Goal: Register for event/course

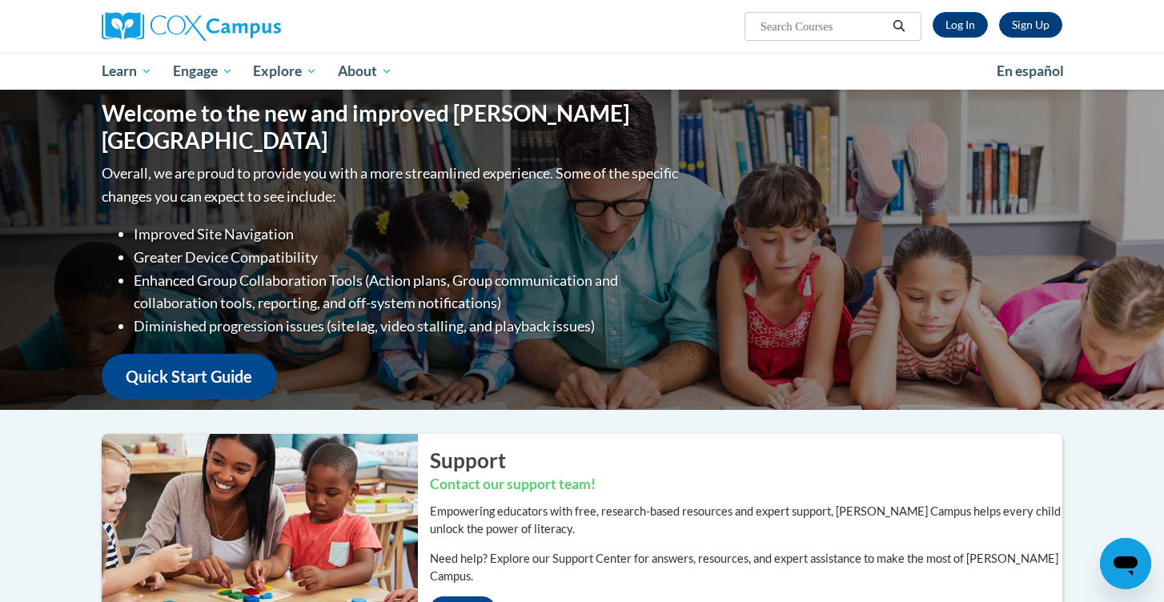
click at [848, 22] on input "Search..." at bounding box center [823, 26] width 128 height 19
type input "oral langauge"
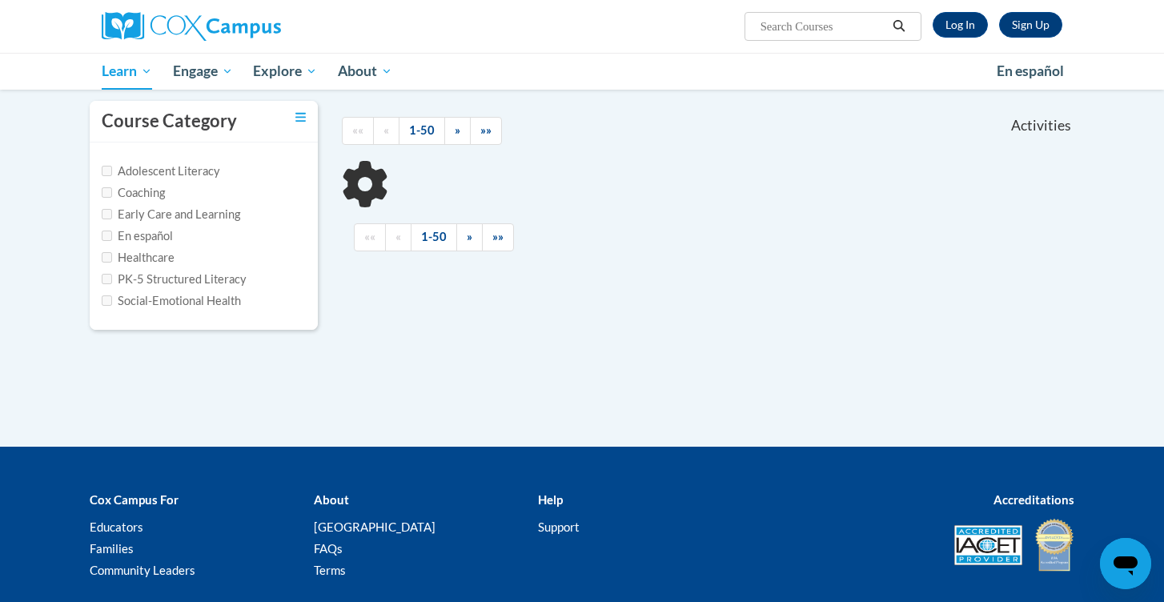
type input "oral langauge"
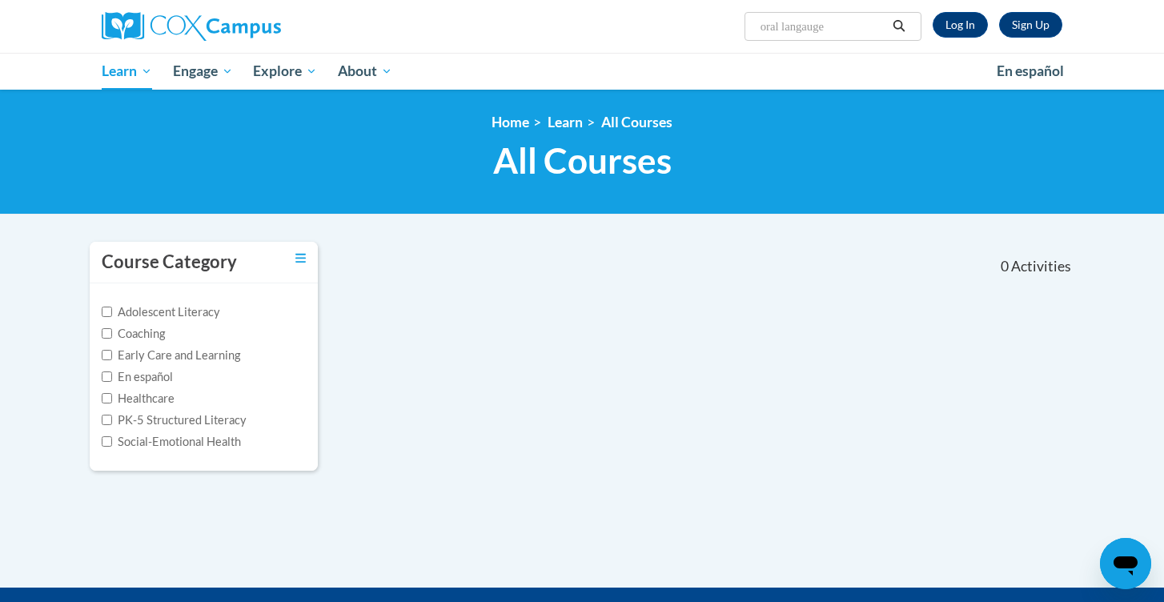
drag, startPoint x: 854, startPoint y: 22, endPoint x: 717, endPoint y: 22, distance: 136.9
click at [717, 22] on div "Sign Up Log In Search Search... oral langauge" at bounding box center [746, 20] width 656 height 41
click at [976, 17] on link "Log In" at bounding box center [960, 25] width 55 height 26
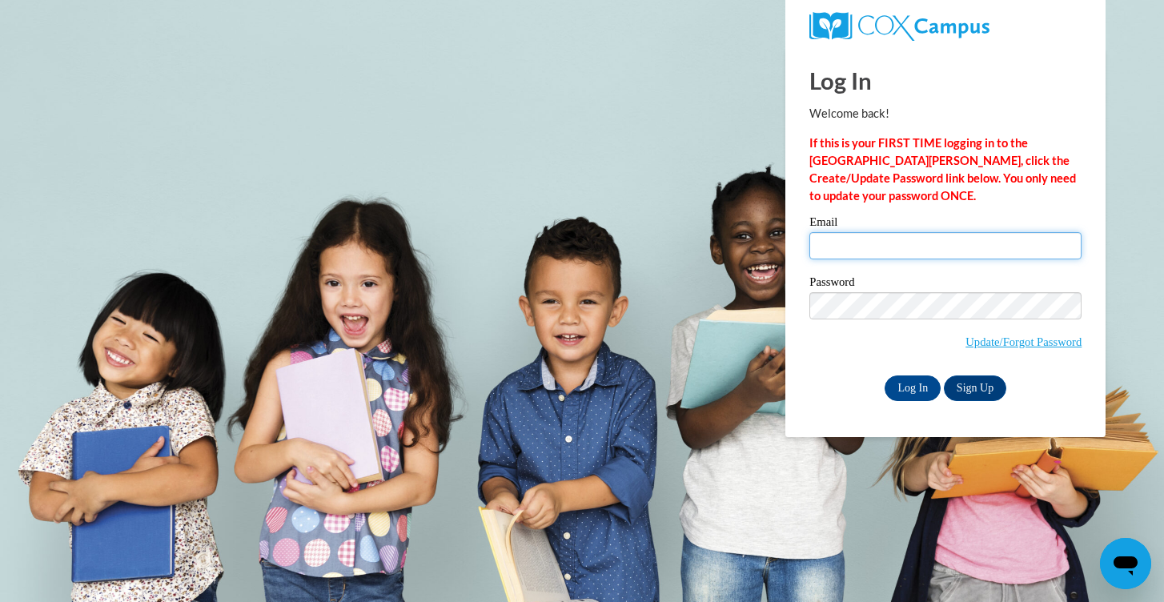
type input "newmanar3@vcu.edu"
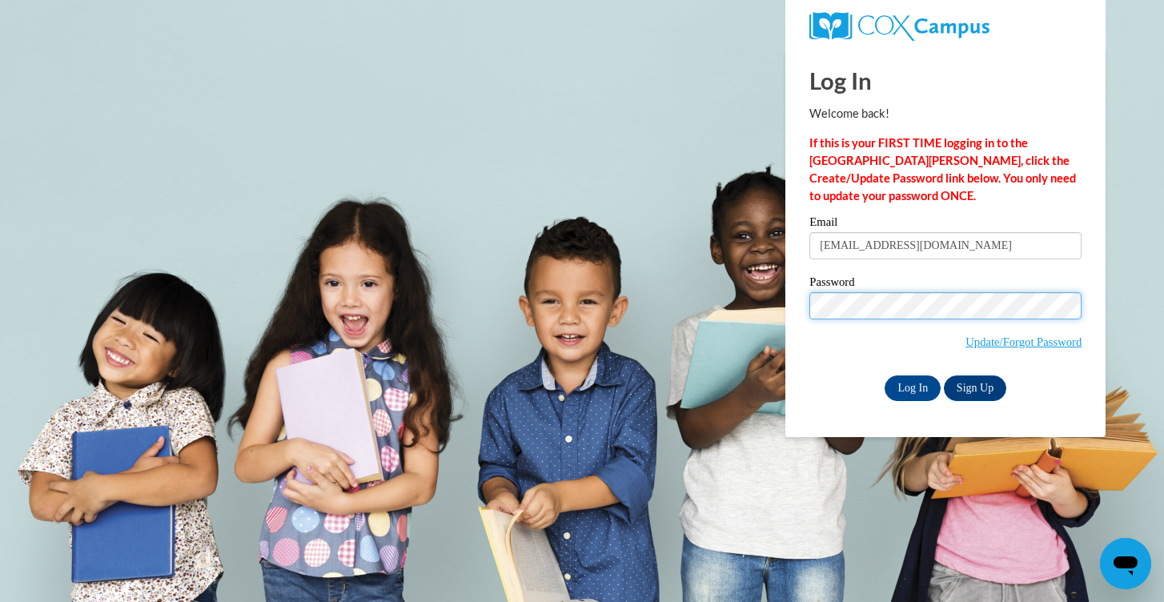
click at [912, 385] on input "Log In" at bounding box center [913, 388] width 56 height 26
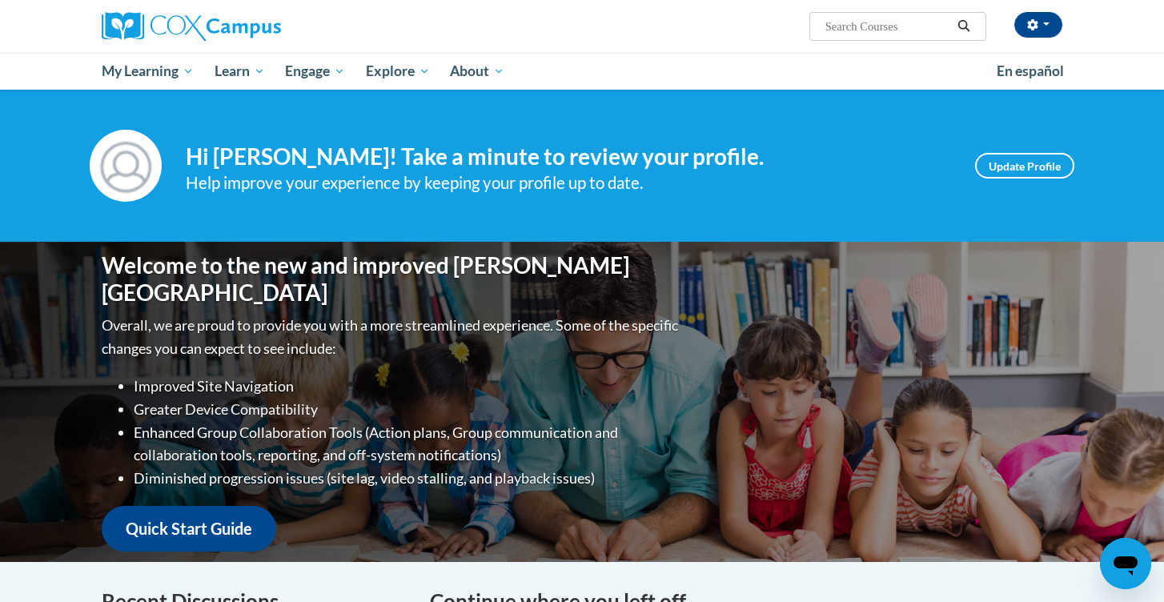
click at [862, 29] on input "Search..." at bounding box center [888, 26] width 128 height 19
type input "Oral language is the foundation of learning"
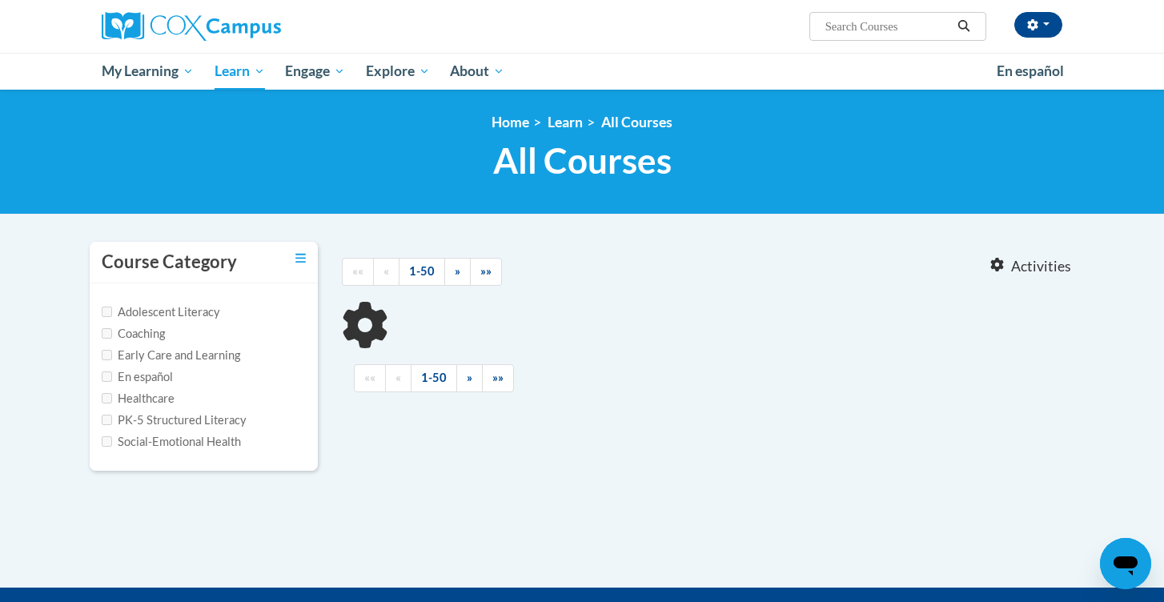
type input "Oral language is the foundation of learning"
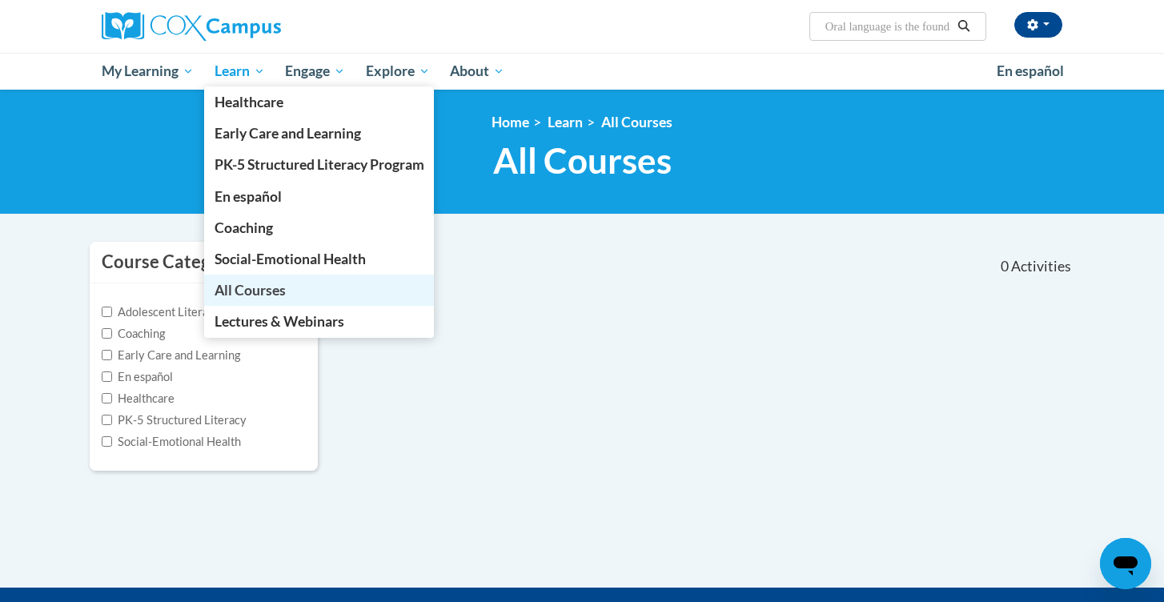
click at [270, 296] on span "All Courses" at bounding box center [250, 290] width 71 height 17
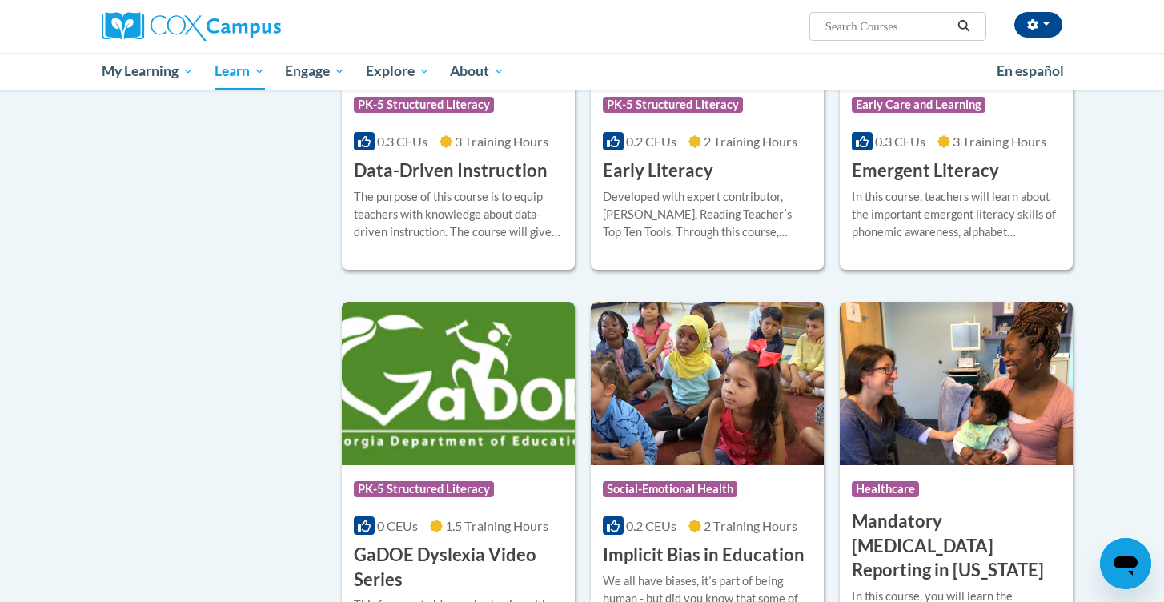
scroll to position [1726, 0]
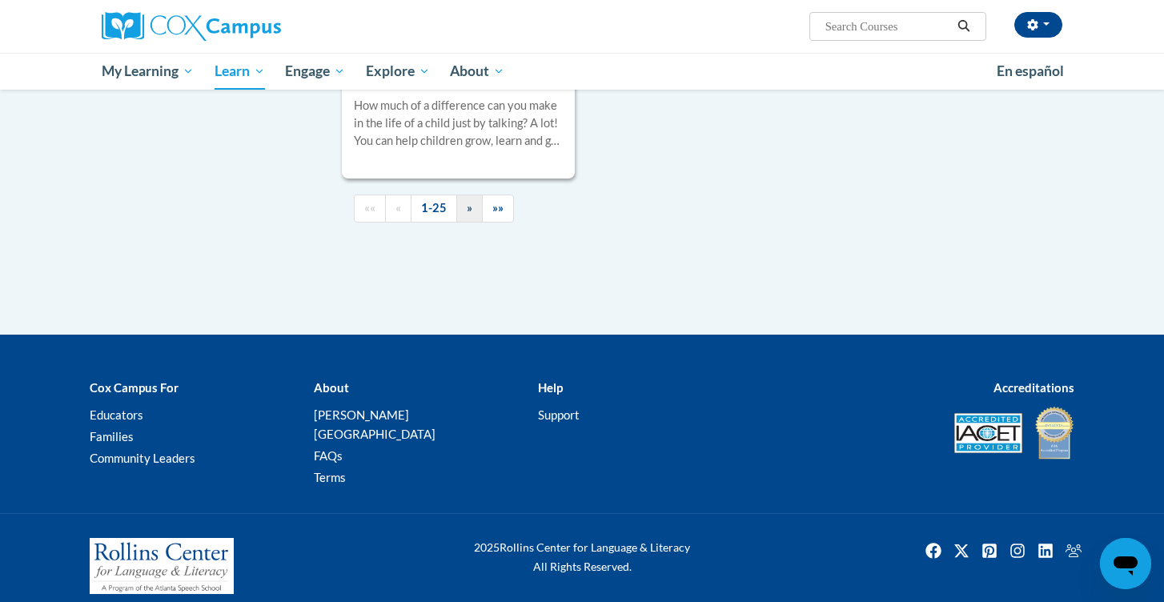
click at [465, 219] on link "»" at bounding box center [469, 209] width 26 height 28
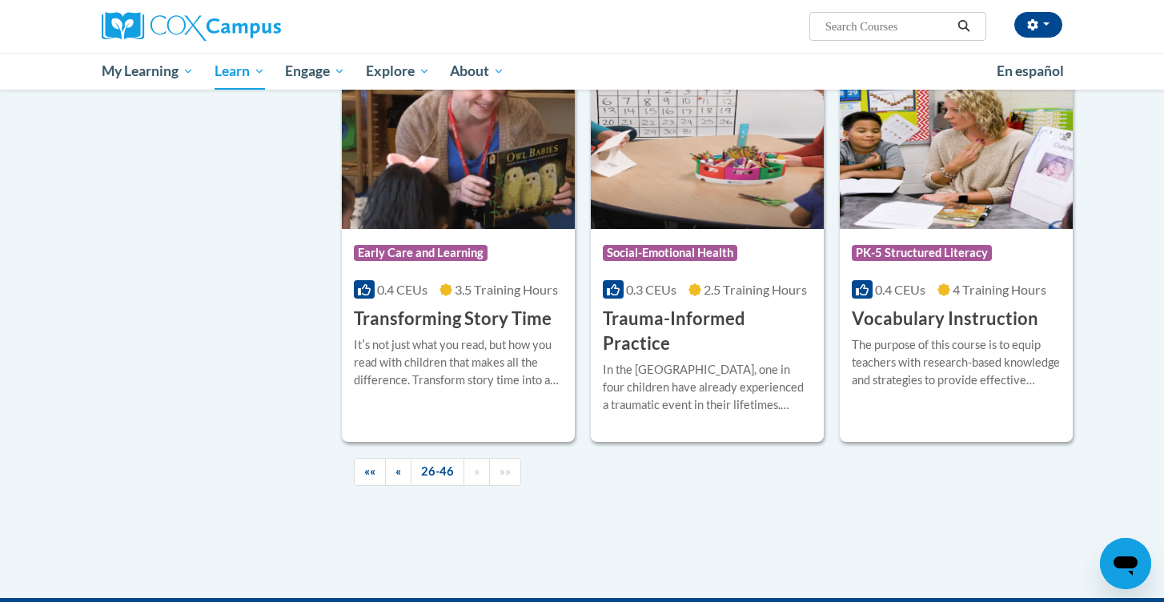
scroll to position [2688, 0]
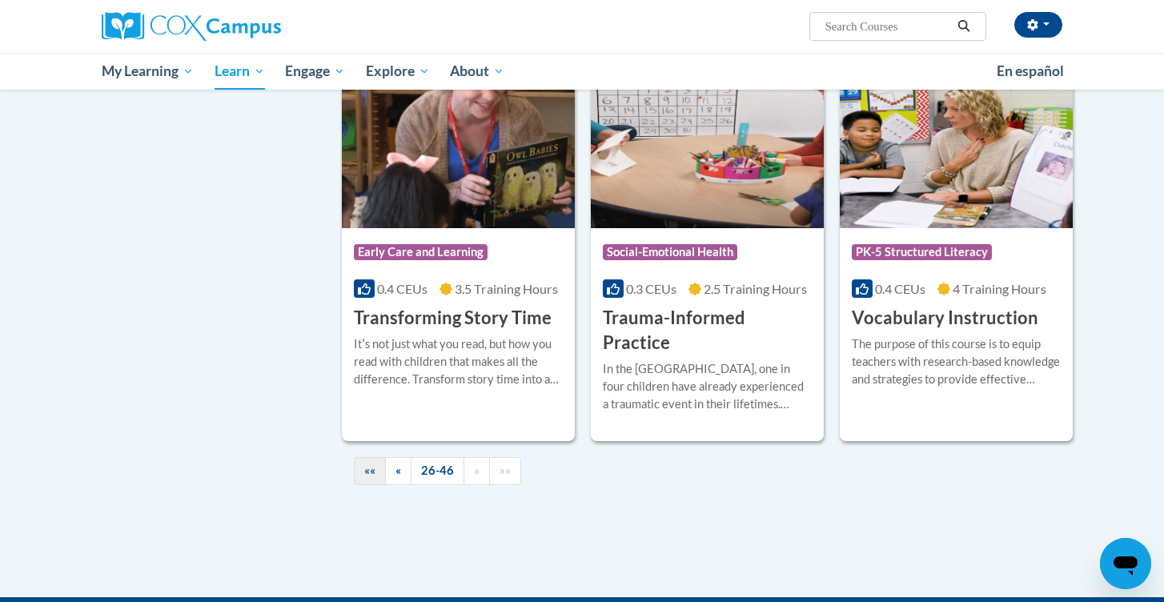
click at [368, 464] on span "««" at bounding box center [369, 471] width 11 height 14
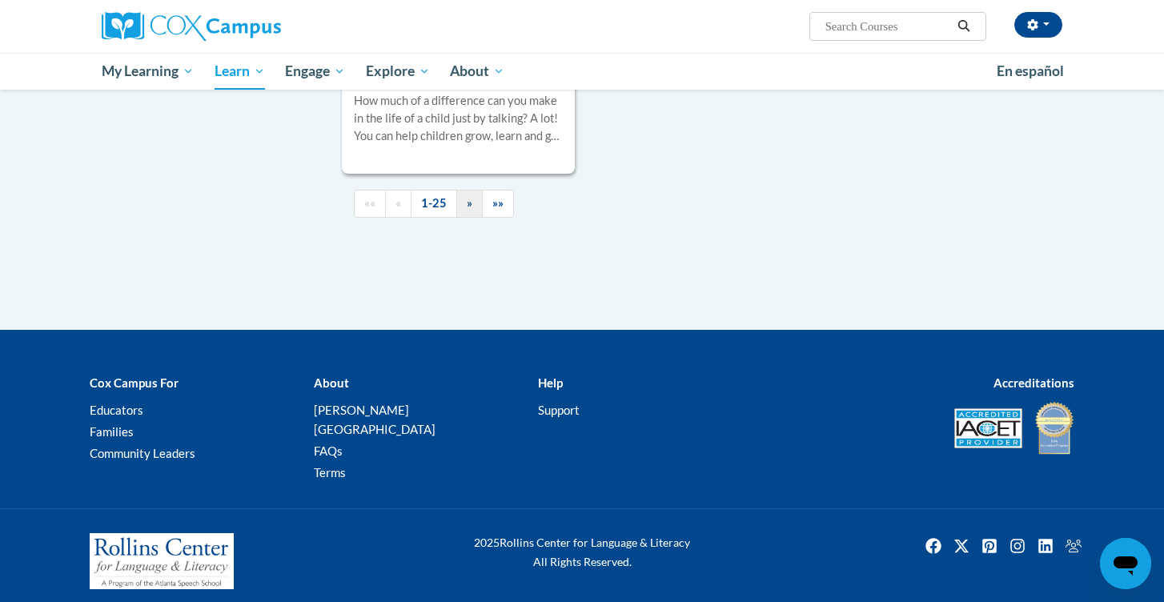
click at [463, 218] on link "»" at bounding box center [469, 204] width 26 height 28
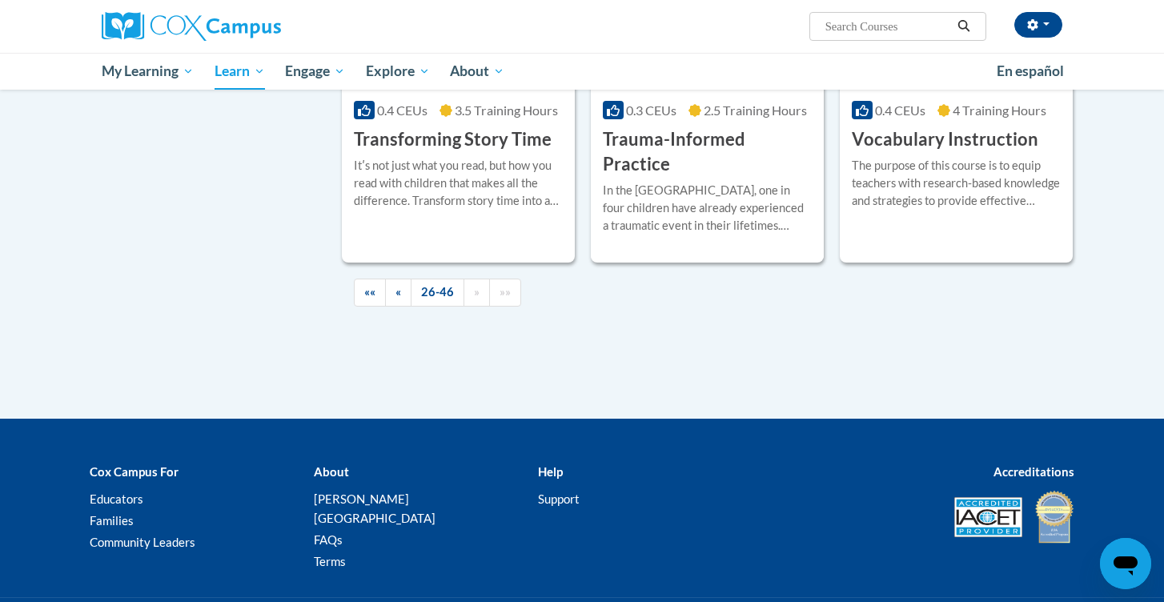
scroll to position [2866, 0]
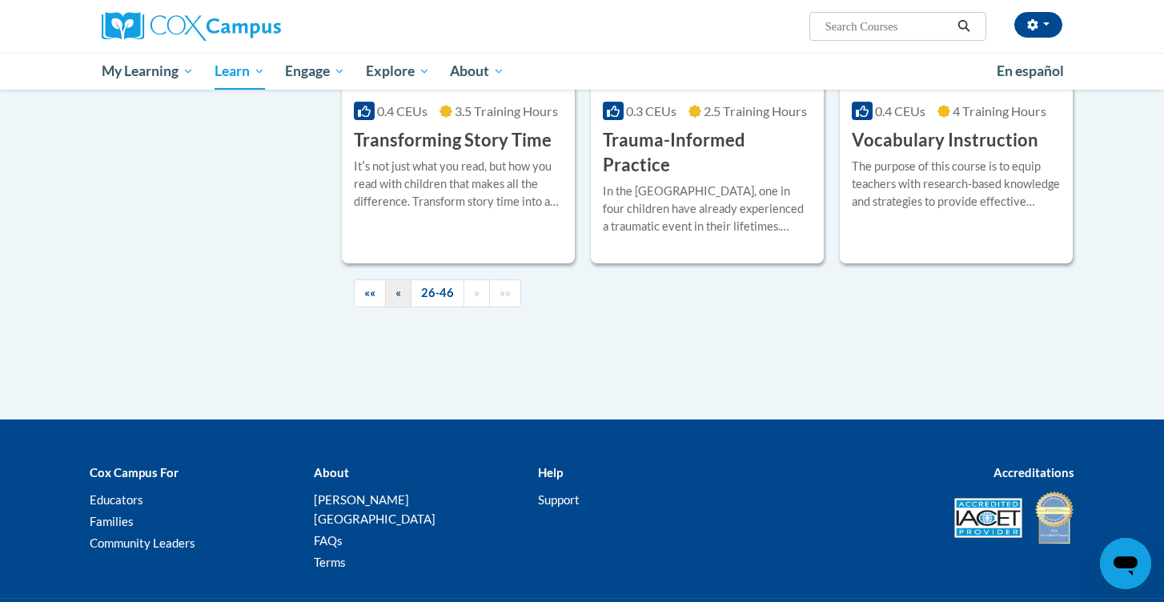
click at [408, 279] on link "«" at bounding box center [398, 293] width 26 height 28
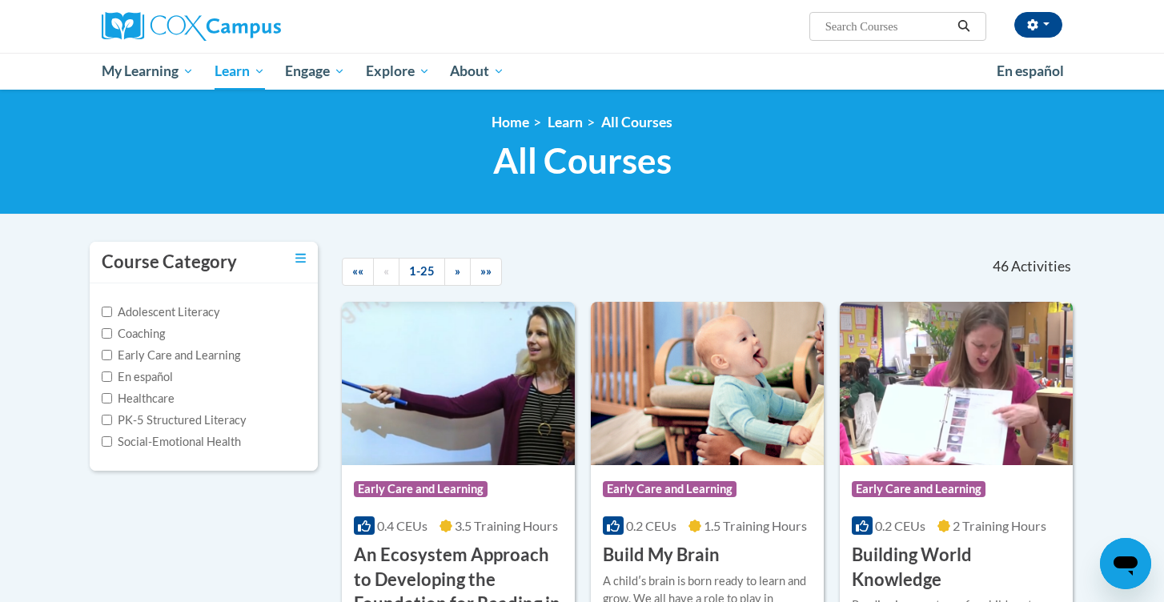
scroll to position [0, 0]
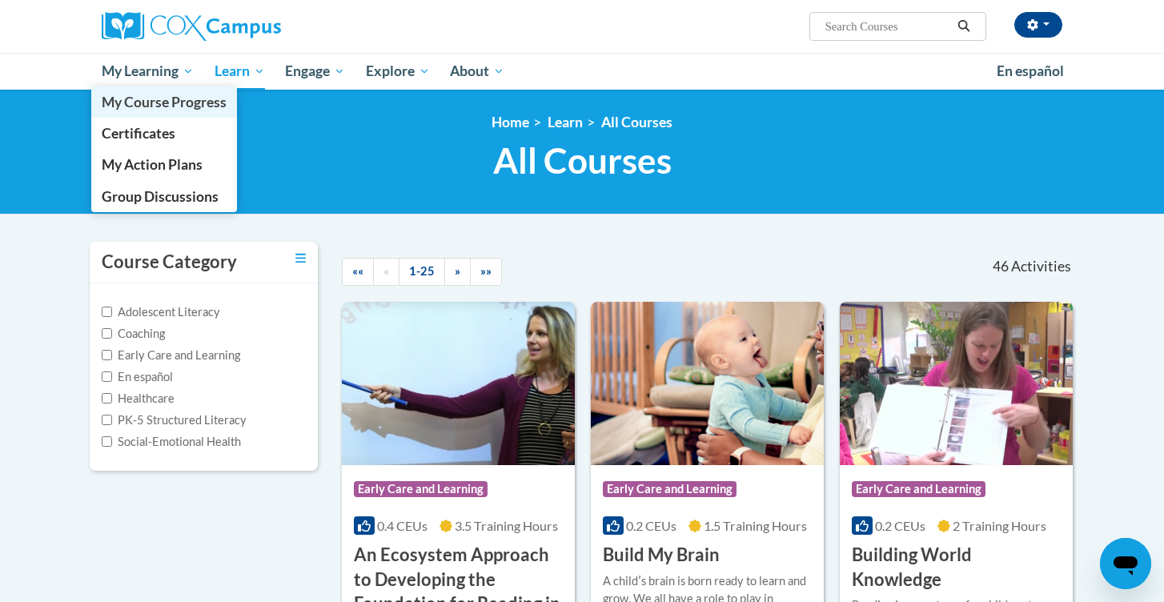
click at [143, 96] on span "My Course Progress" at bounding box center [164, 102] width 125 height 17
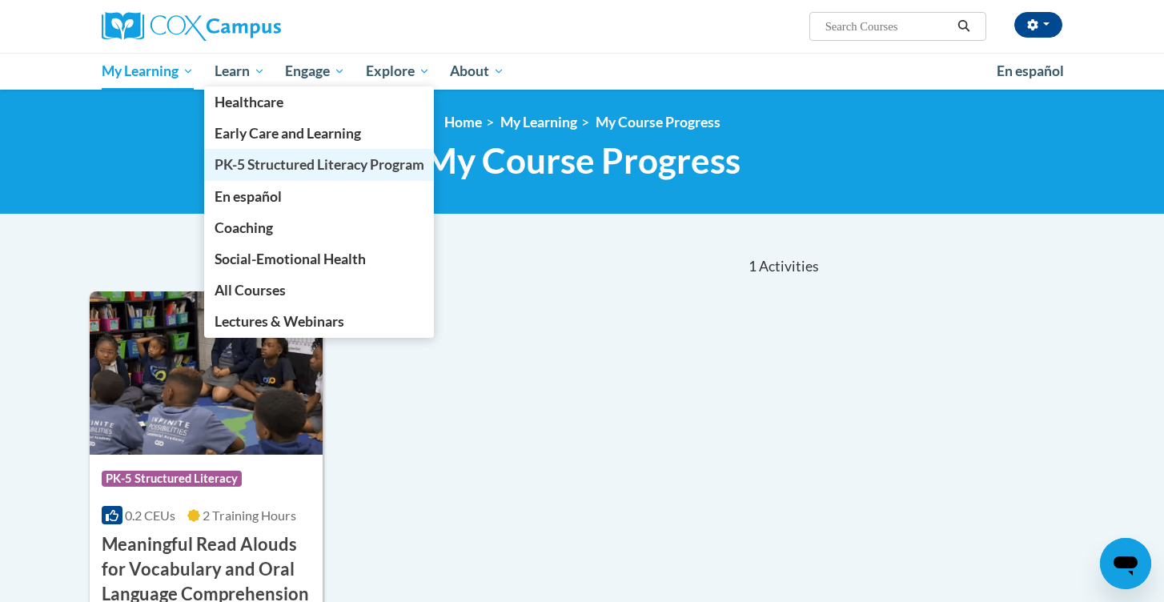
click at [279, 169] on span "PK-5 Structured Literacy Program" at bounding box center [320, 164] width 210 height 17
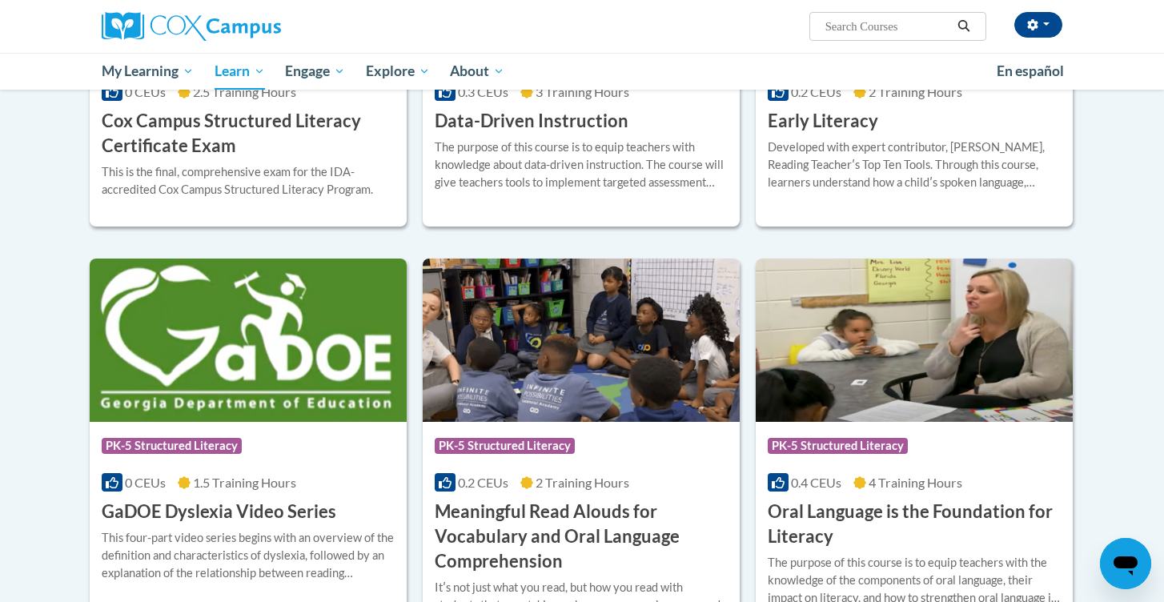
scroll to position [741, 0]
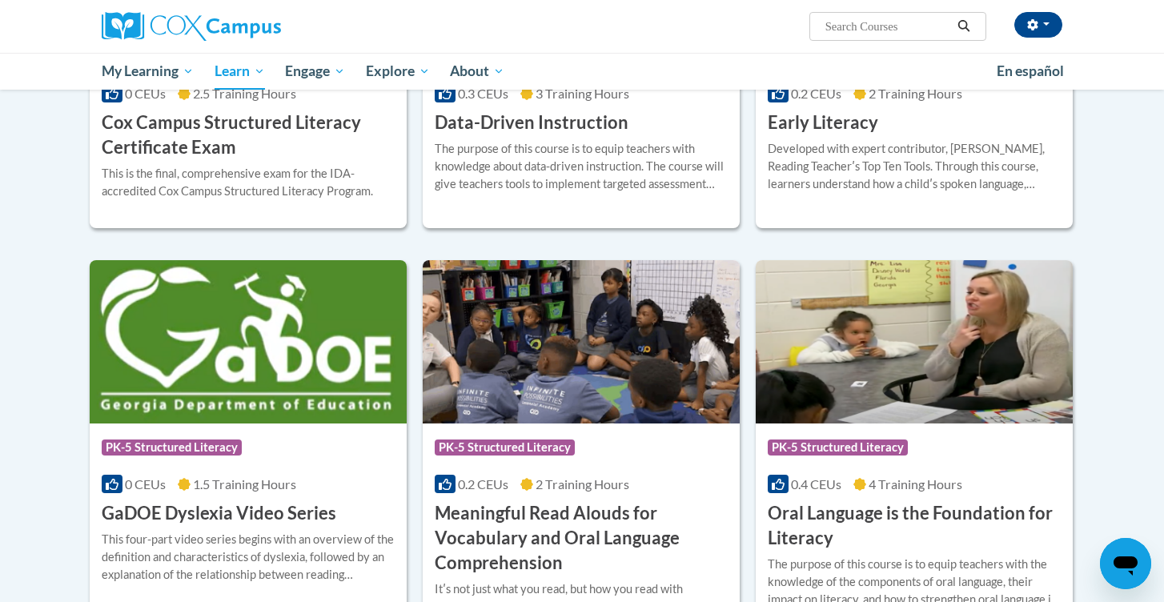
click at [817, 514] on h3 "Oral Language is the Foundation for Literacy" at bounding box center [914, 526] width 293 height 50
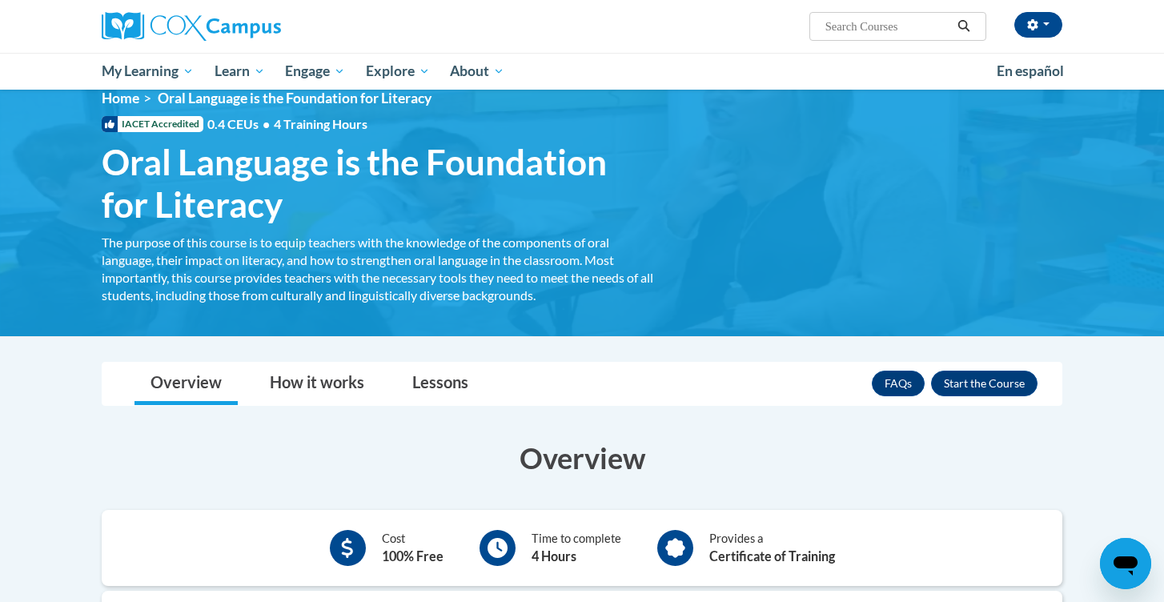
scroll to position [27, 0]
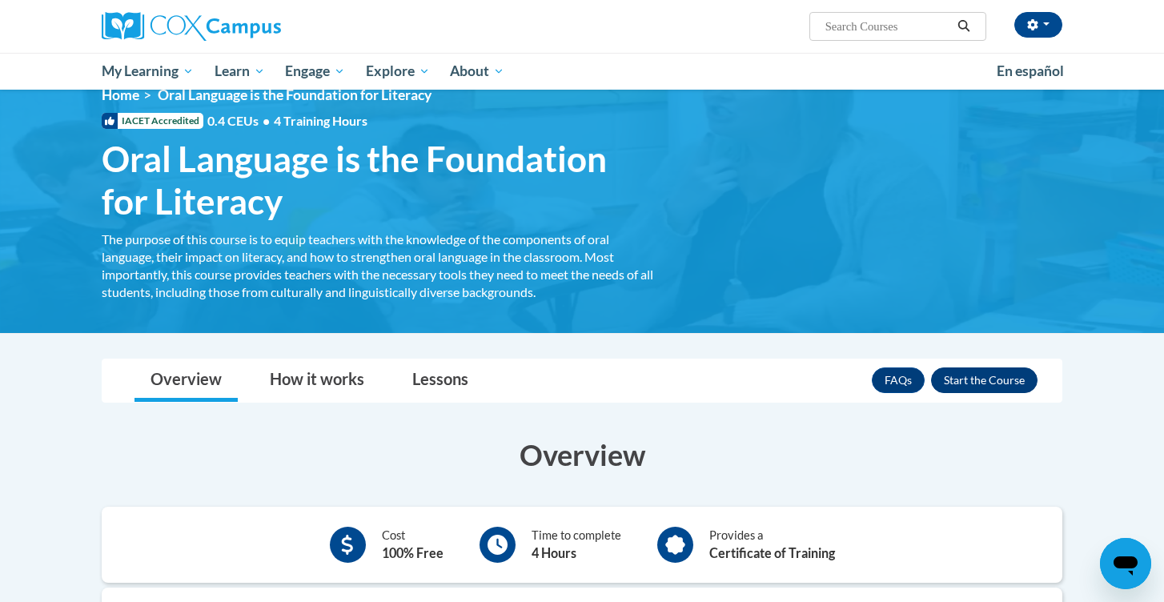
click at [987, 381] on button "Enroll" at bounding box center [984, 380] width 106 height 26
